Goal: Feedback & Contribution: Submit feedback/report problem

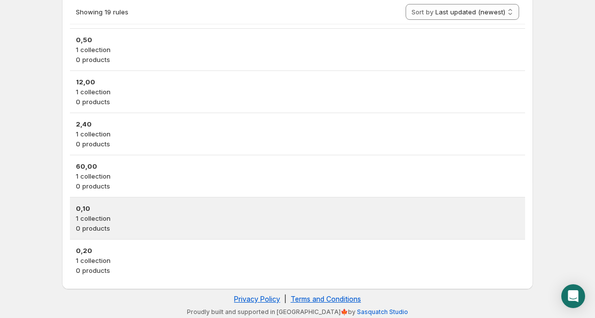
scroll to position [734, 0]
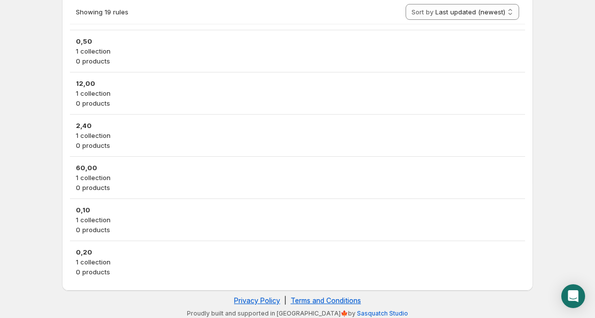
click at [182, 271] on p "0 products" at bounding box center [297, 272] width 443 height 10
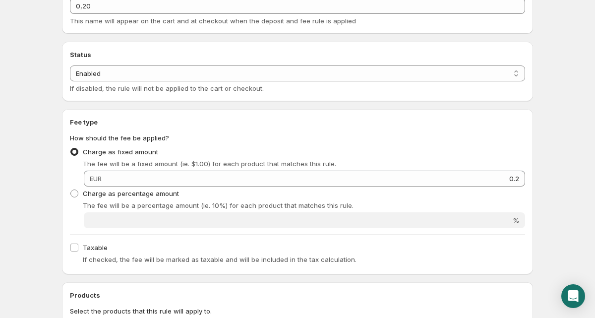
scroll to position [63, 0]
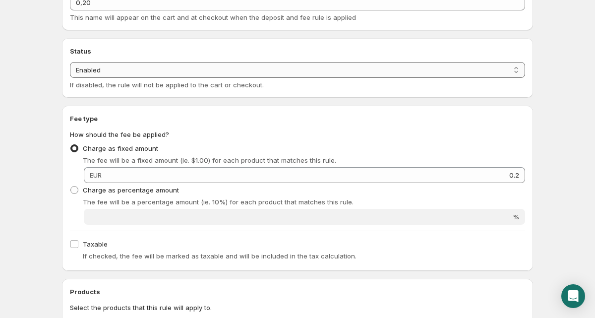
click at [106, 71] on select "Enabled Disabled" at bounding box center [297, 70] width 455 height 16
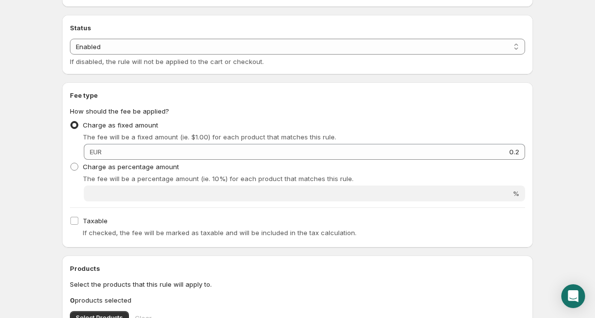
scroll to position [0, 0]
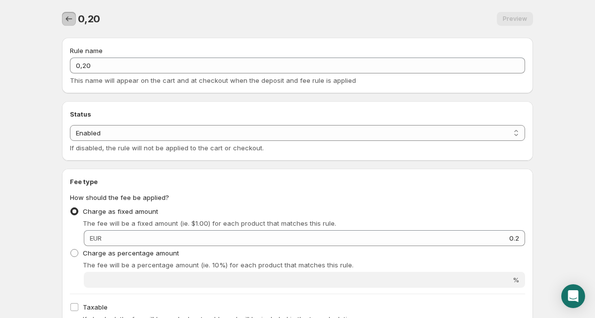
click at [65, 15] on icon "Settings" at bounding box center [69, 19] width 10 height 10
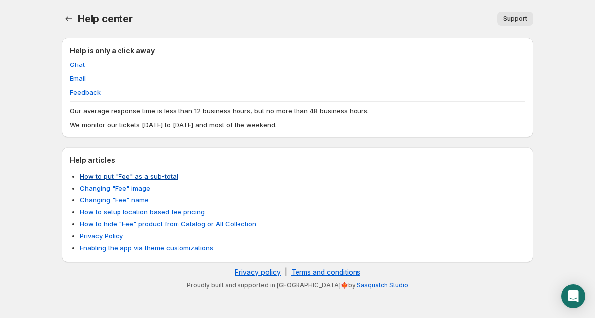
click at [122, 170] on div "Help articles How to put "Fee" as a sub-total Changing "Fee" image Changing "Fe…" at bounding box center [297, 204] width 455 height 99
click at [122, 173] on link "How to put "Fee" as a sub-total" at bounding box center [129, 176] width 98 height 8
click at [82, 78] on link "Email" at bounding box center [78, 78] width 16 height 8
click at [516, 18] on span "Support" at bounding box center [515, 19] width 24 height 8
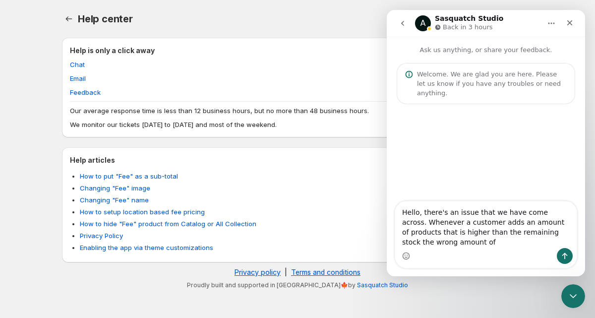
drag, startPoint x: 462, startPoint y: 249, endPoint x: 464, endPoint y: 244, distance: 5.7
click at [462, 249] on div "Intercom messenger" at bounding box center [485, 256] width 181 height 16
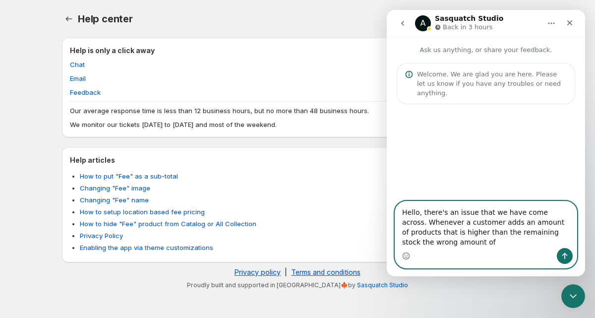
click at [464, 240] on textarea "Hello, there's an issue that we have come across. Whenever a customer adds an a…" at bounding box center [485, 224] width 181 height 47
drag, startPoint x: 508, startPoint y: 239, endPoint x: 361, endPoint y: 202, distance: 151.5
click html "A Sasquatch Studio Back in 3 hours Ask us anything, or share your feedback. Wel…"
paste textarea "’s an issue that we have come across and we are not really sure how to fix it. …"
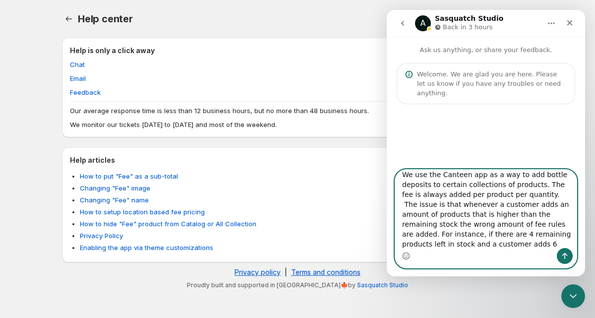
scroll to position [40, 0]
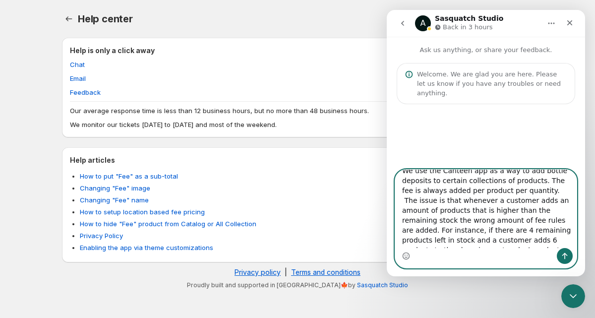
click at [406, 200] on textarea "Hello, there’s an issue that we have come across and we are not really sure how…" at bounding box center [485, 209] width 181 height 78
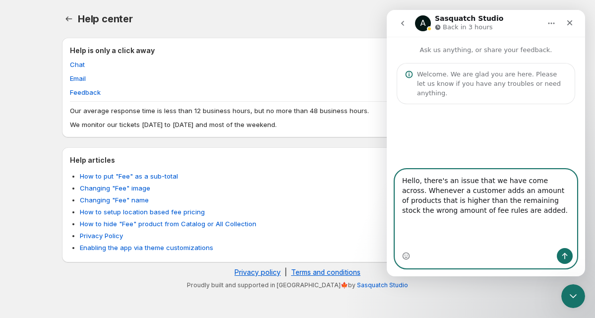
scroll to position [0, 0]
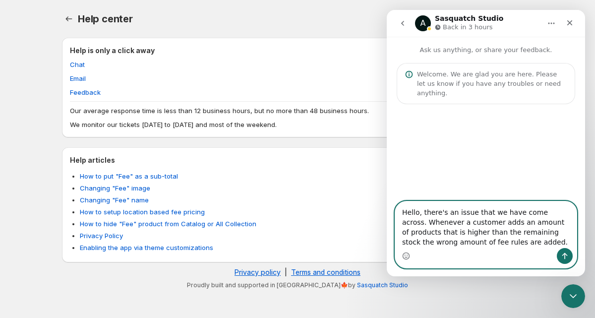
drag, startPoint x: 509, startPoint y: 241, endPoint x: 766, endPoint y: 218, distance: 258.4
click html "A Sasquatch Studio Back in 3 hours Ask us anything, or share your feedback. Wel…"
paste textarea "’s an issue that we have come across and we are not really sure how to fix it. …"
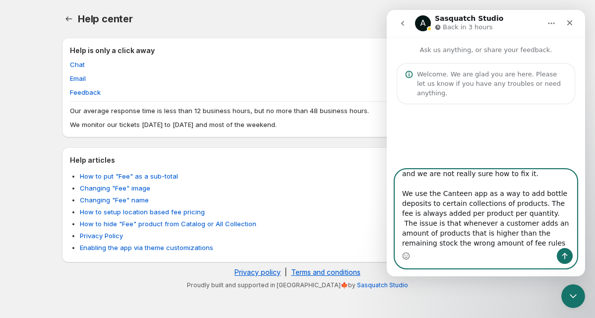
scroll to position [21, 0]
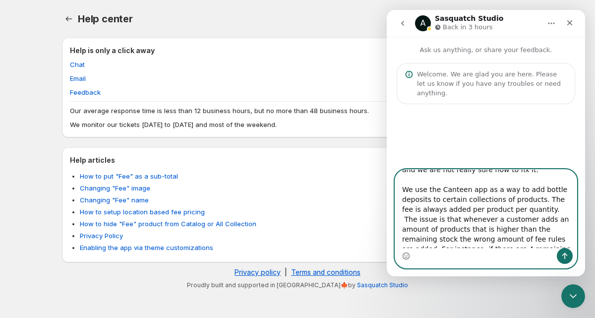
click at [404, 218] on textarea "Hello, there’s an issue that we have come across and we are not really sure how…" at bounding box center [485, 209] width 181 height 78
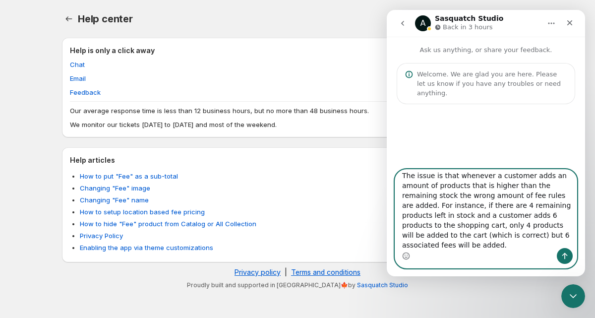
scroll to position [87, 0]
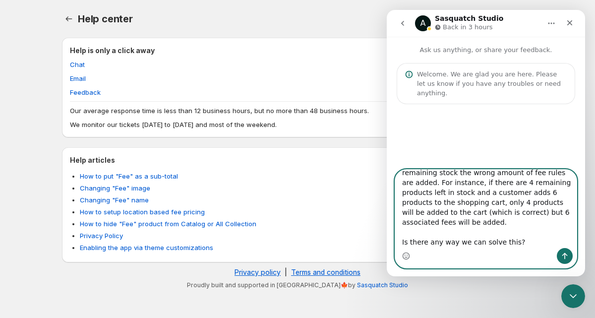
type textarea "Hello, there’s an issue that we have come across and we are not really sure how…"
click at [565, 256] on icon "Send a message…" at bounding box center [565, 256] width 8 height 8
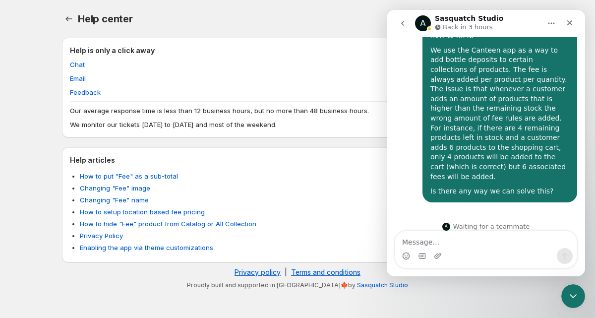
scroll to position [0, 0]
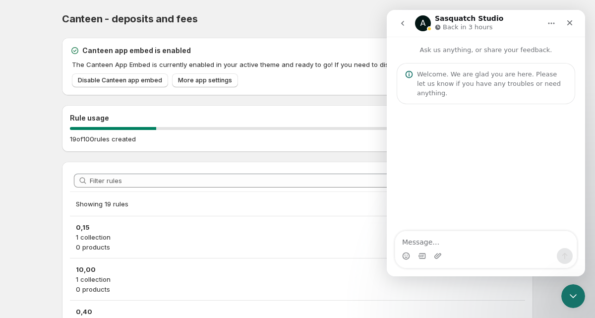
drag, startPoint x: 115, startPoint y: 225, endPoint x: 107, endPoint y: 229, distance: 8.7
click at [115, 225] on h3 "0,15" at bounding box center [297, 227] width 443 height 10
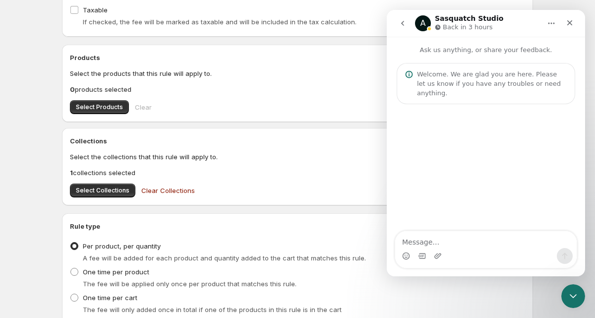
scroll to position [373, 0]
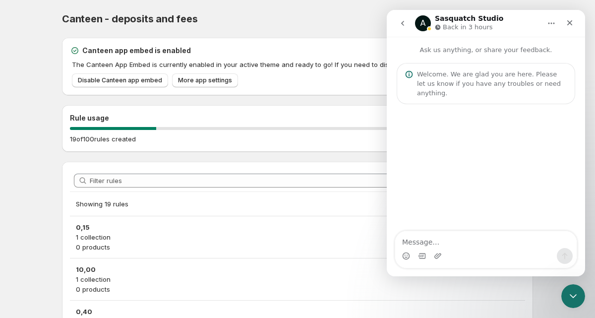
click at [548, 24] on icon "Home" at bounding box center [551, 23] width 8 height 8
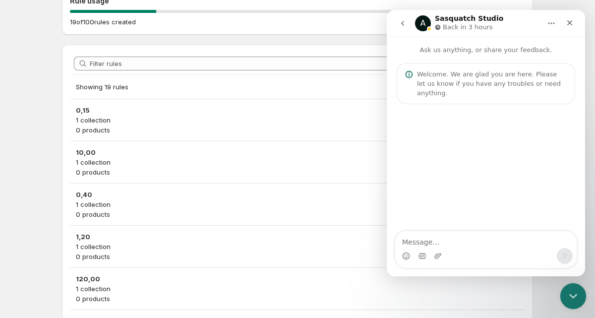
click at [572, 294] on icon "Close Intercom Messenger" at bounding box center [572, 295] width 12 height 12
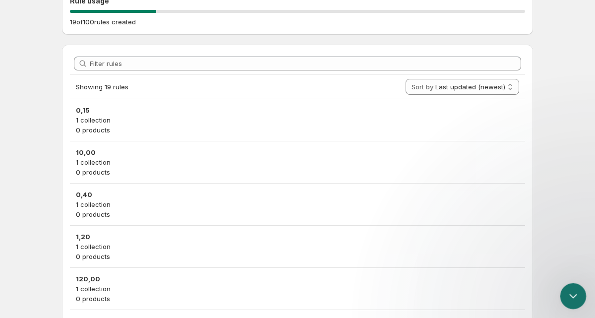
scroll to position [0, 0]
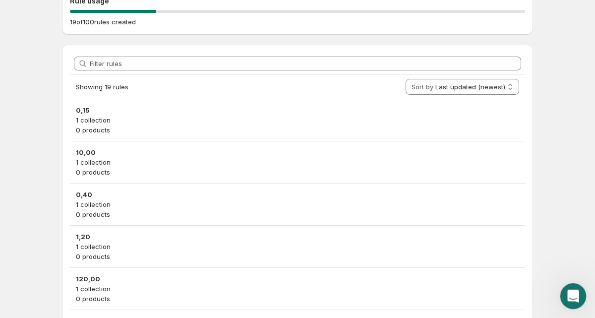
click at [572, 294] on icon "Open Intercom Messenger" at bounding box center [572, 295] width 16 height 16
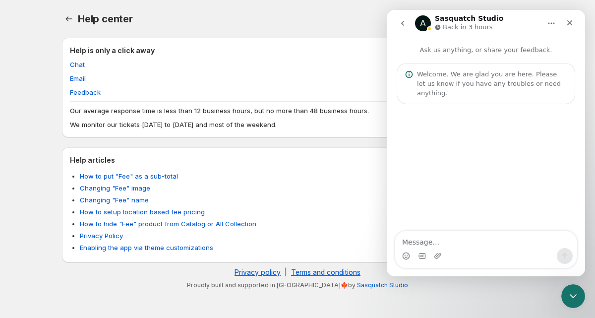
click at [238, 25] on div "Support" at bounding box center [339, 19] width 388 height 14
drag, startPoint x: 315, startPoint y: 18, endPoint x: 323, endPoint y: 18, distance: 7.9
click at [315, 18] on div "Support" at bounding box center [339, 19] width 388 height 14
click at [399, 25] on icon "go back" at bounding box center [403, 23] width 8 height 8
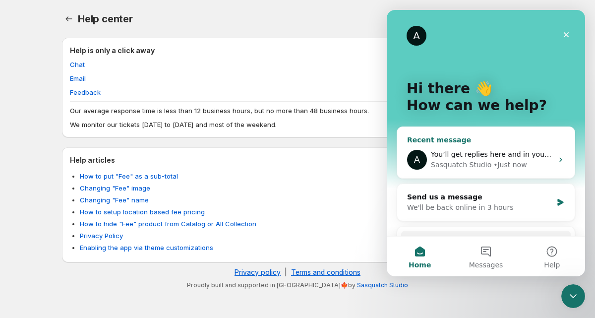
click at [558, 154] on div "A You’ll get replies here and in your email: ✉️ info@dekeyzer-drinks.be The tea…" at bounding box center [485, 159] width 177 height 37
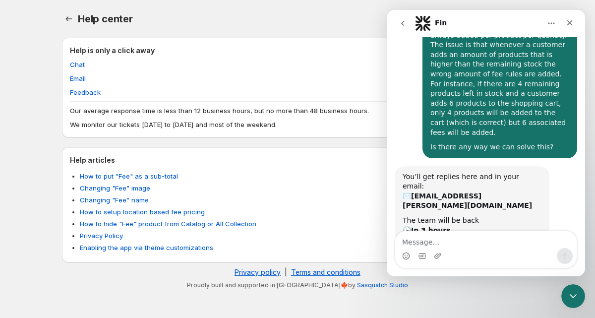
scroll to position [157, 0]
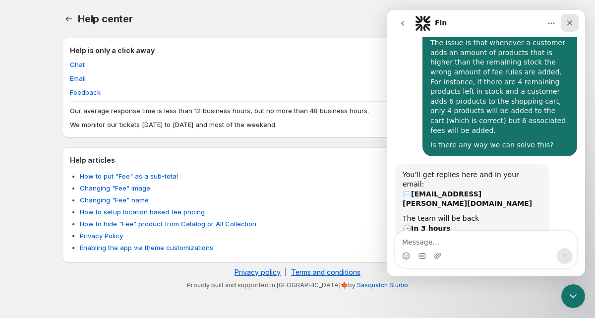
click at [572, 24] on icon "Close" at bounding box center [569, 22] width 5 height 5
